Goal: Book appointment/travel/reservation

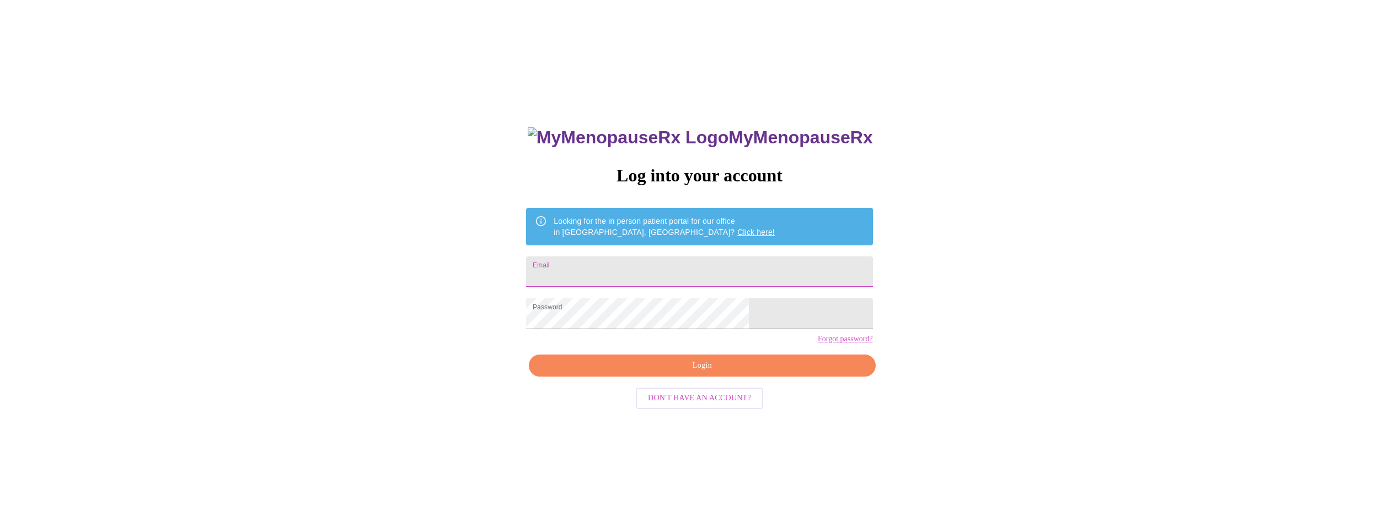
click at [703, 272] on input "Email" at bounding box center [699, 271] width 346 height 31
type input "[EMAIL_ADDRESS][PERSON_NAME][DOMAIN_NAME]"
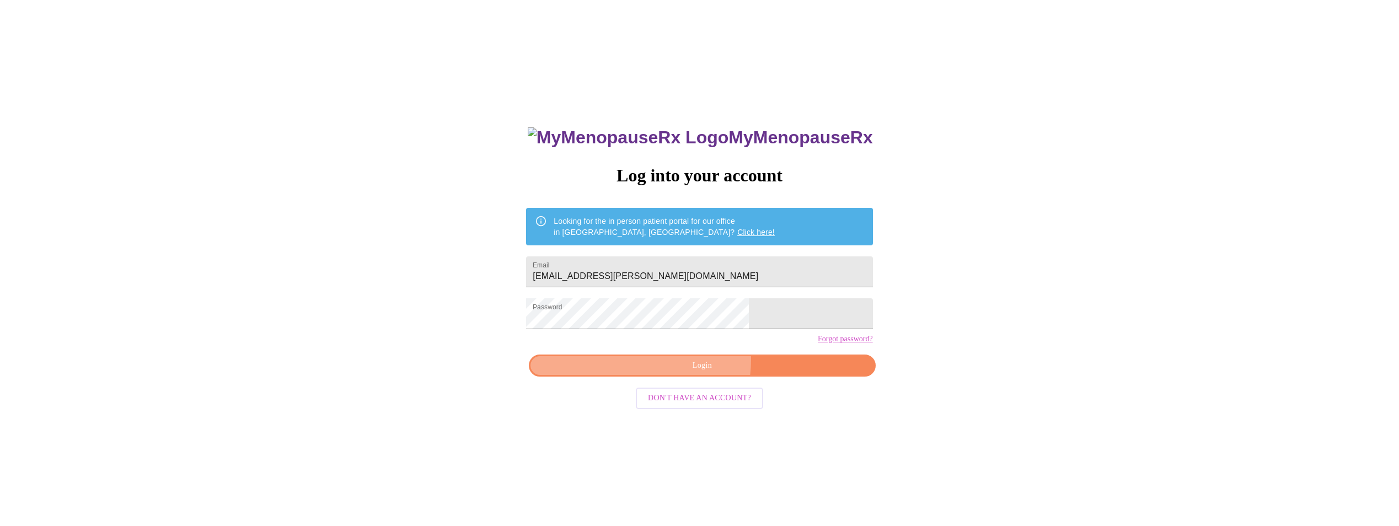
click at [669, 373] on span "Login" at bounding box center [702, 366] width 321 height 14
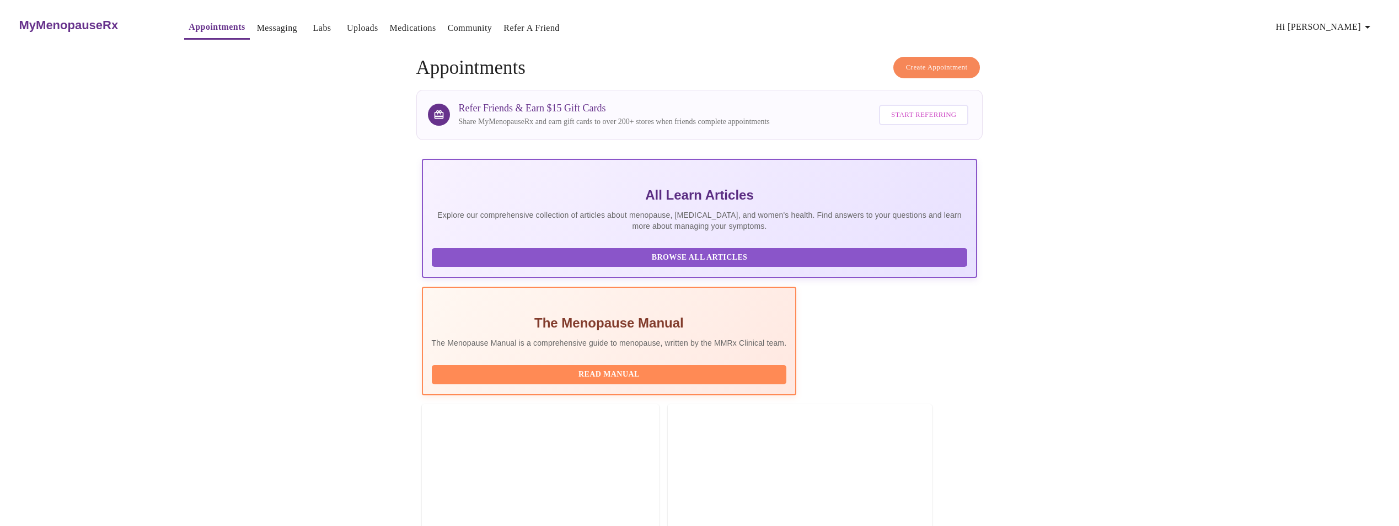
scroll to position [165, 0]
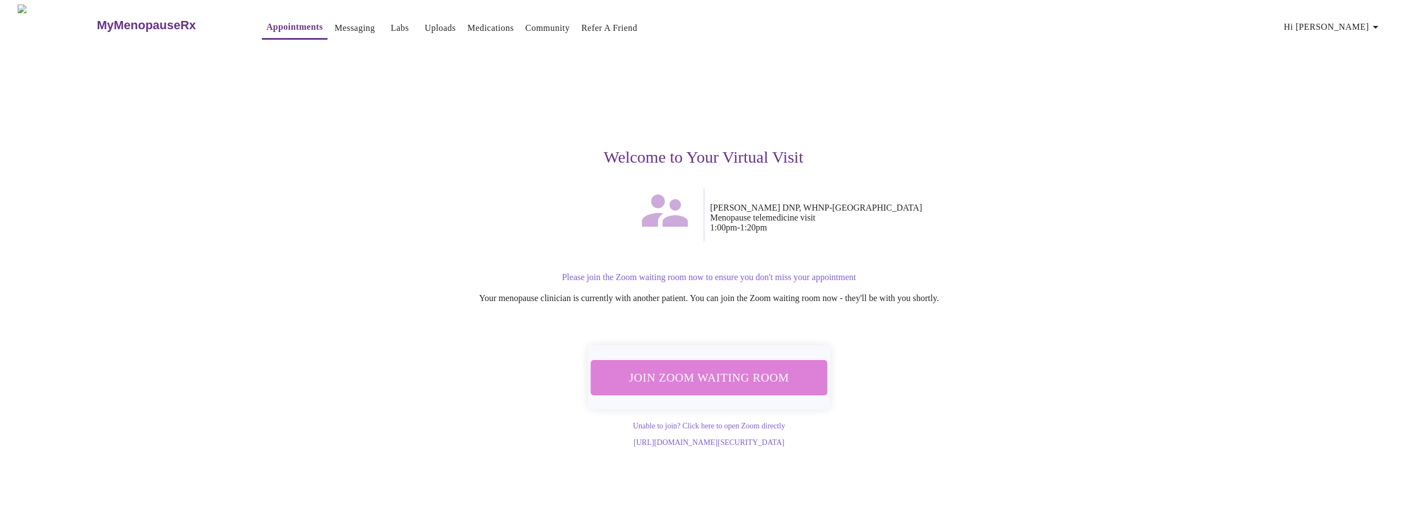
click at [723, 368] on span "Join Zoom Waiting Room" at bounding box center [709, 377] width 214 height 21
